Goal: Task Accomplishment & Management: Manage account settings

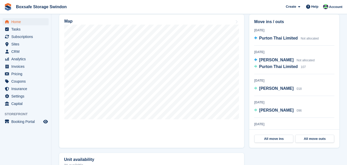
scroll to position [174, 0]
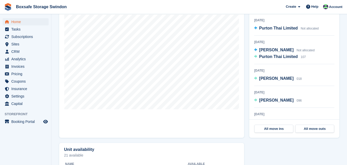
drag, startPoint x: 329, startPoint y: 47, endPoint x: 332, endPoint y: 58, distance: 11.9
click at [333, 60] on div "Today Purton Thai Limited Not allocated 21 Aug 2025 Robert Beavan Not allocated…" at bounding box center [294, 68] width 80 height 102
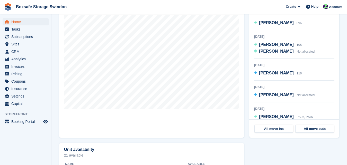
scroll to position [77, 0]
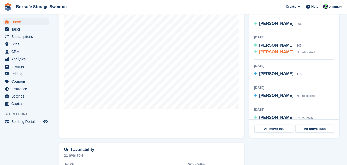
click at [273, 51] on span "[PERSON_NAME]" at bounding box center [276, 52] width 34 height 4
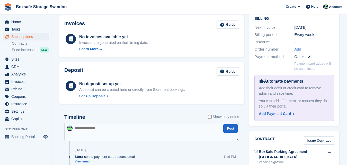
scroll to position [141, 0]
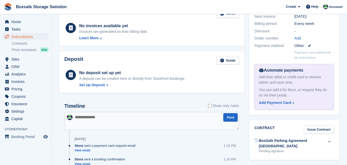
click at [147, 119] on textarea at bounding box center [151, 121] width 175 height 18
type textarea "*"
type textarea "**********"
click at [229, 118] on button "Post" at bounding box center [230, 117] width 14 height 8
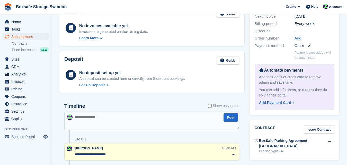
scroll to position [0, 0]
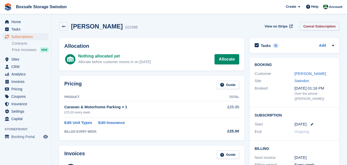
click at [314, 27] on link "Cancel Subscription" at bounding box center [320, 26] width 40 height 8
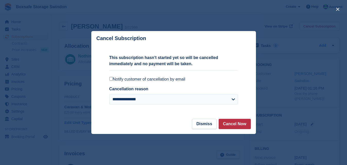
click at [183, 78] on label "Notify customer of cancellation by email" at bounding box center [173, 79] width 129 height 5
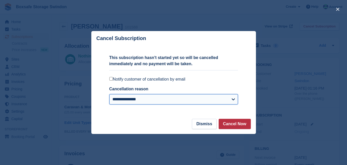
select select "*****"
click option "*****" at bounding box center [0, 0] width 0 height 0
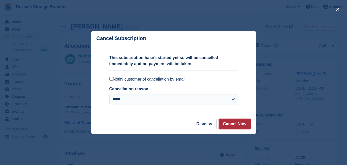
click at [238, 127] on button "Cancel Now" at bounding box center [235, 124] width 32 height 10
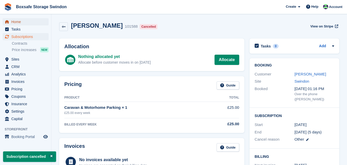
click at [17, 23] on span "Home" at bounding box center [26, 21] width 31 height 7
